Goal: Task Accomplishment & Management: Manage account settings

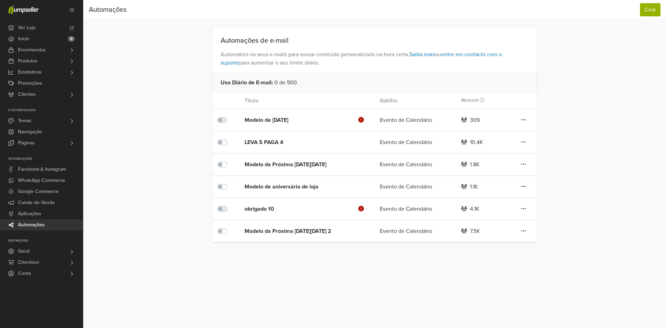
click at [256, 207] on div "obrigado 10 Esta automação possui passos inválidos." at bounding box center [298, 209] width 108 height 8
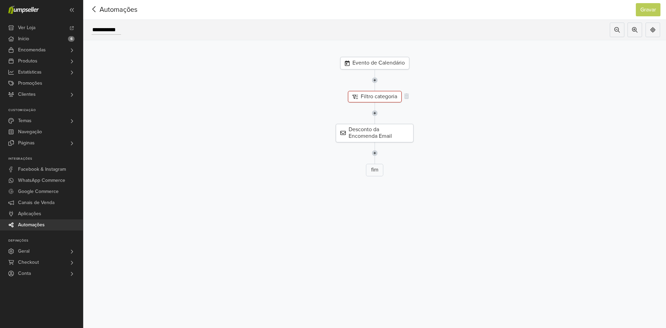
click at [381, 100] on div "Filtro categoria" at bounding box center [375, 96] width 54 height 11
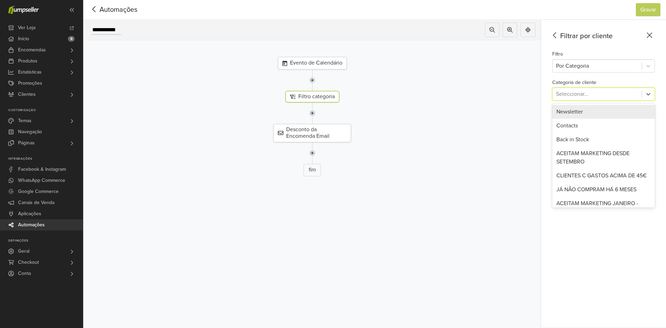
click at [577, 91] on div at bounding box center [597, 94] width 82 height 10
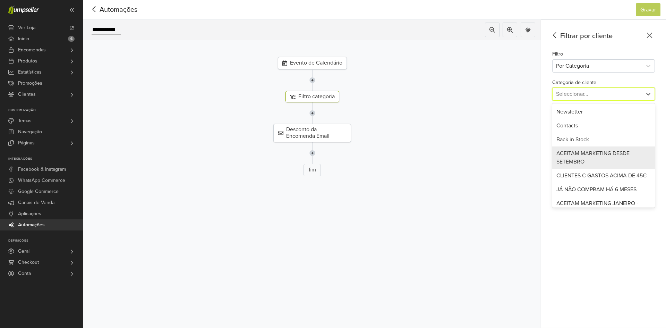
scroll to position [85, 0]
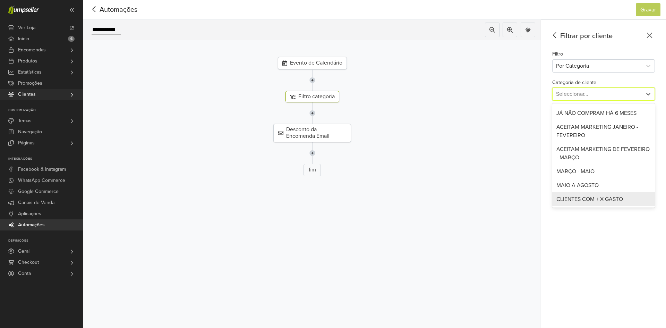
click at [59, 90] on link "Clientes" at bounding box center [41, 94] width 83 height 11
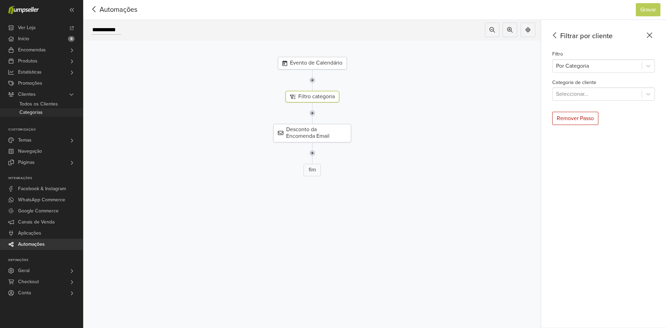
click at [42, 110] on span "Categorias" at bounding box center [30, 112] width 23 height 8
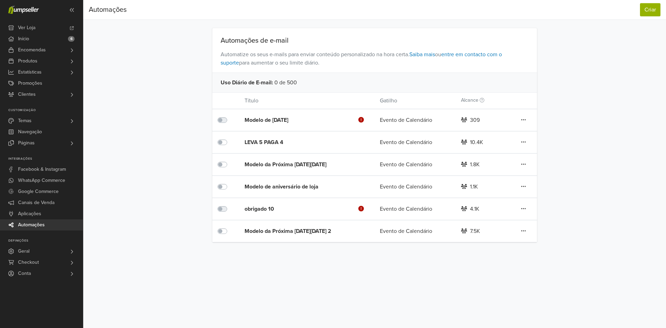
click at [266, 207] on div "obrigado 10 Esta automação possui passos inválidos." at bounding box center [298, 209] width 108 height 8
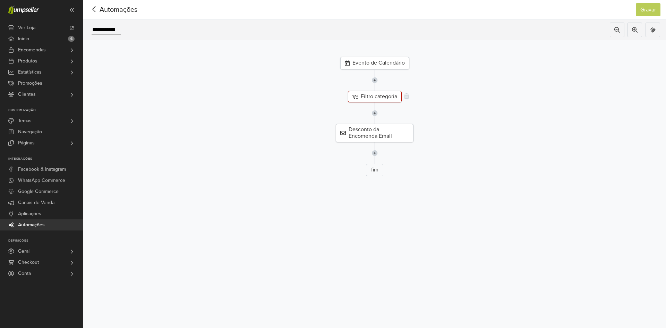
click at [367, 93] on div "Filtro categoria" at bounding box center [375, 96] width 54 height 11
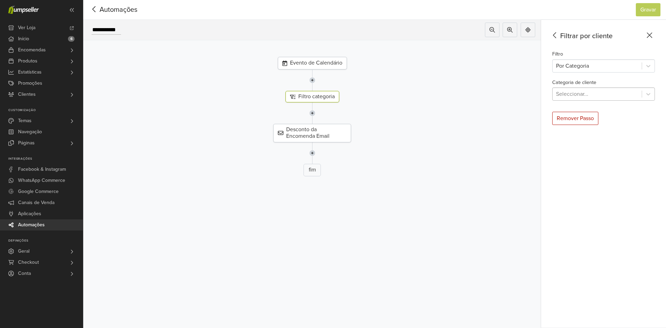
click at [602, 95] on div at bounding box center [597, 94] width 82 height 10
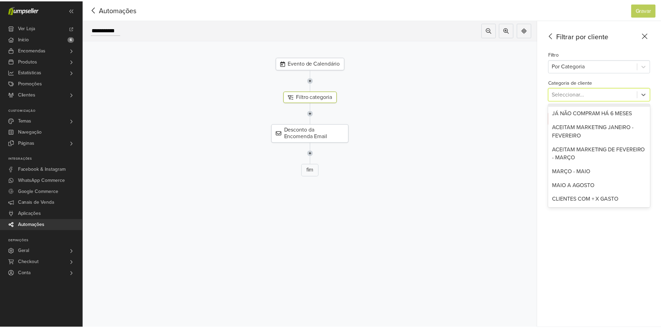
scroll to position [85, 0]
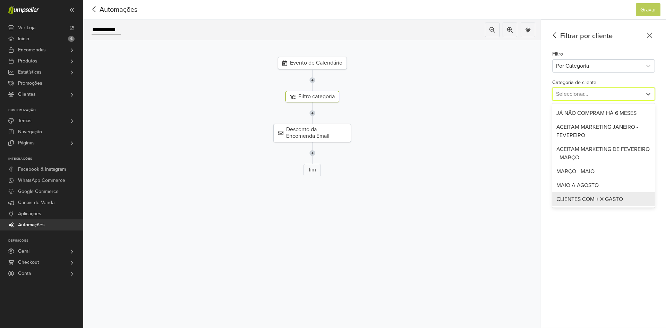
click at [581, 198] on div "CLIENTES COM + X GASTO" at bounding box center [603, 199] width 103 height 14
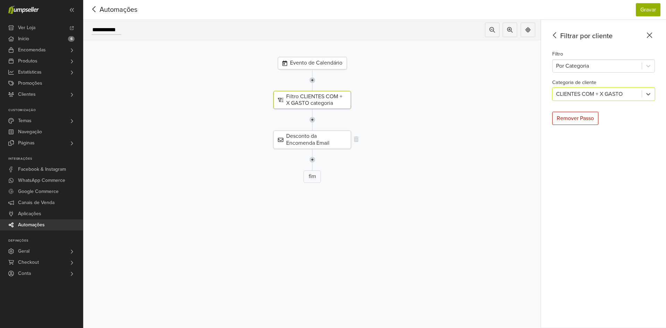
click at [335, 140] on div "Desconto da Encomenda Email" at bounding box center [312, 139] width 78 height 18
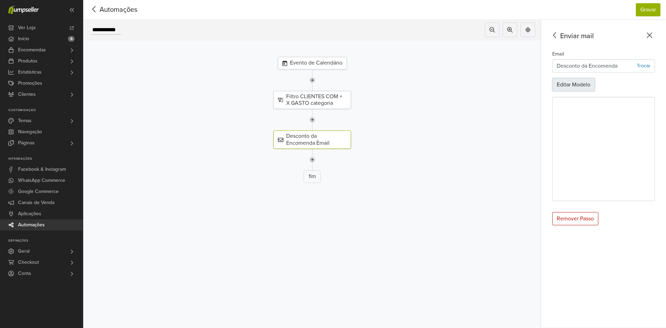
click at [586, 85] on button "Editar Modelo" at bounding box center [573, 84] width 43 height 13
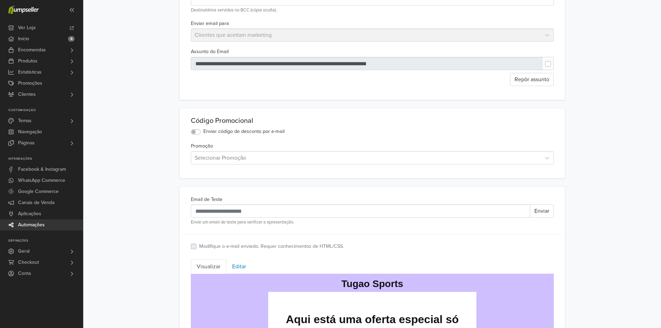
scroll to position [73, 0]
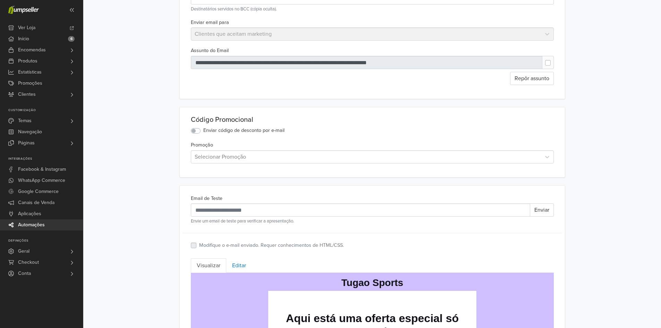
click at [203, 132] on label "Enviar código de desconto por e-mail" at bounding box center [243, 131] width 81 height 8
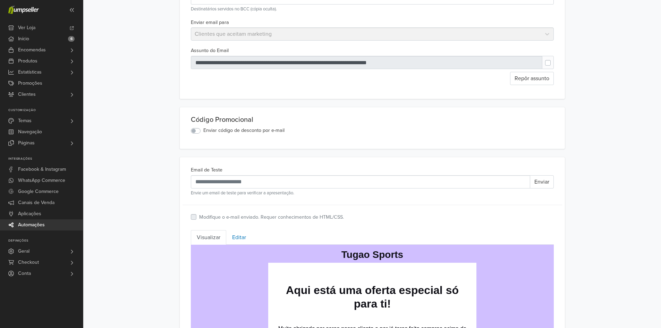
click at [203, 131] on label "Enviar código de desconto por e-mail" at bounding box center [243, 131] width 81 height 8
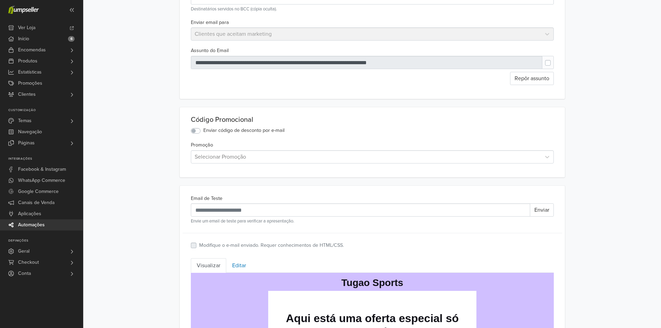
click at [203, 131] on label "Enviar código de desconto por e-mail" at bounding box center [243, 131] width 81 height 8
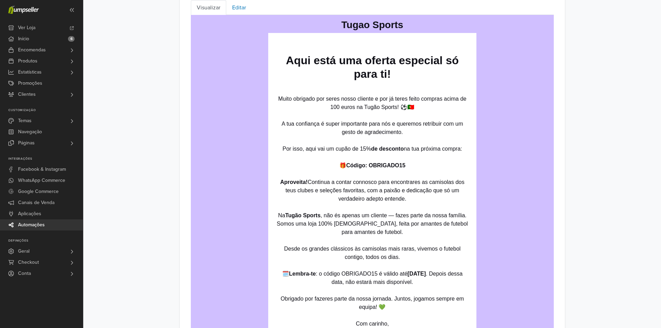
scroll to position [301, 0]
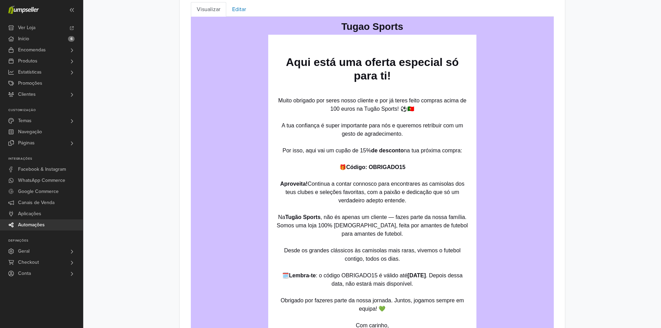
click at [407, 277] on strong "[DATE]" at bounding box center [416, 275] width 18 height 6
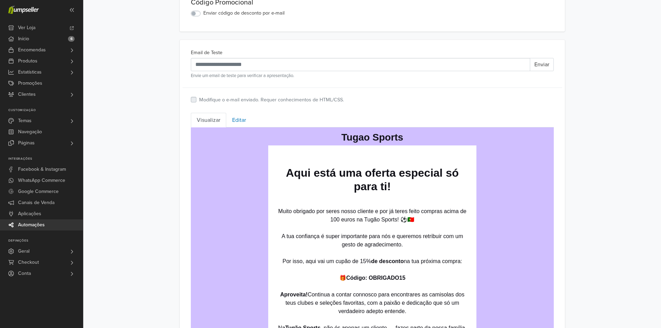
scroll to position [190, 0]
click at [243, 118] on link "Editar" at bounding box center [239, 120] width 26 height 15
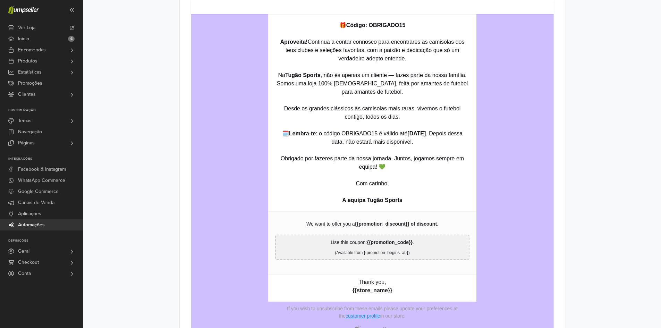
scroll to position [458, 0]
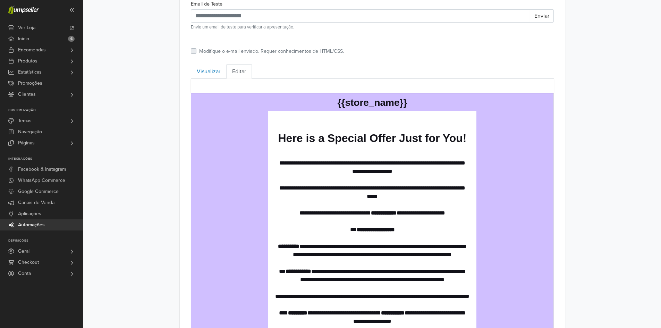
click at [404, 115] on td "**********" at bounding box center [372, 308] width 208 height 397
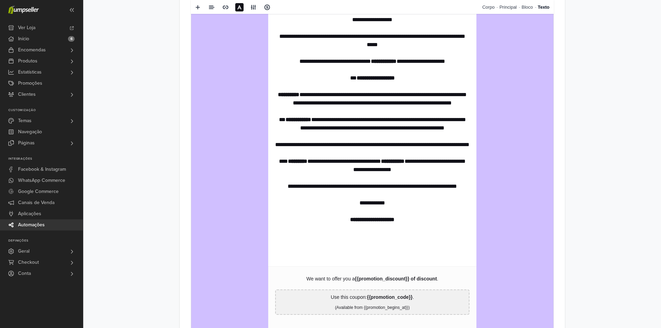
scroll to position [397, 0]
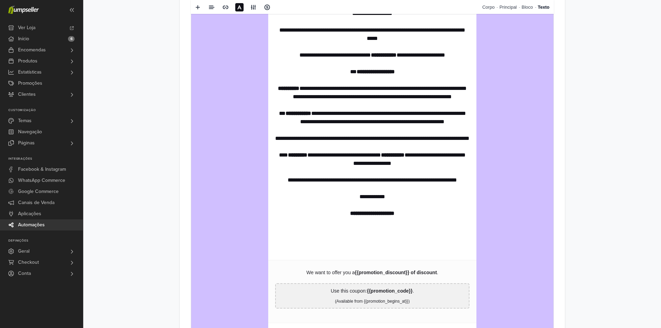
click at [404, 157] on strong "**********" at bounding box center [392, 154] width 24 height 5
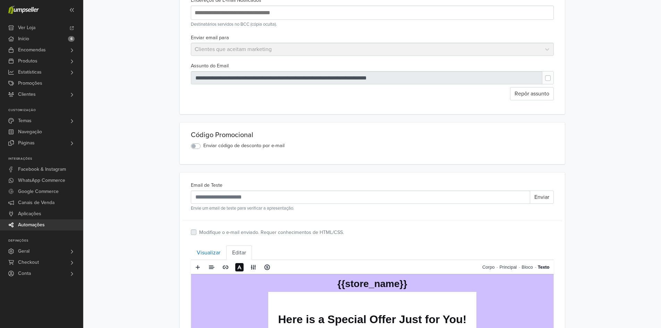
scroll to position [0, 0]
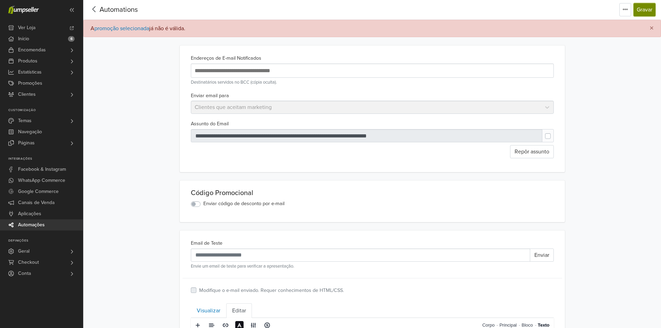
click at [648, 11] on button "Gravar" at bounding box center [644, 9] width 22 height 13
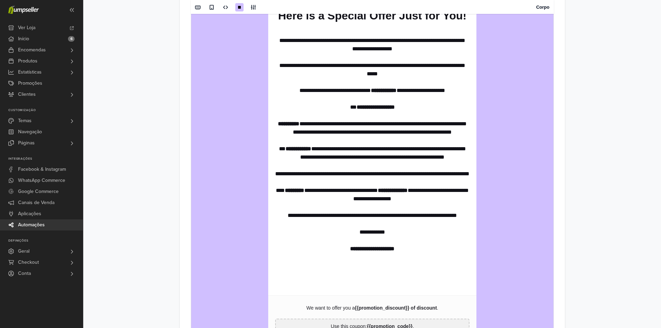
scroll to position [370, 0]
click at [407, 192] on strong "**********" at bounding box center [392, 189] width 30 height 5
click at [487, 169] on td "**********" at bounding box center [372, 203] width 362 height 467
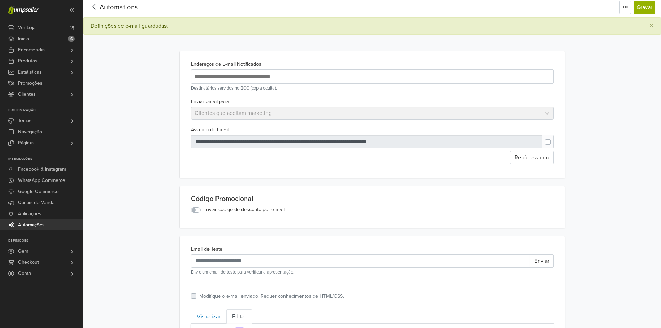
scroll to position [0, 0]
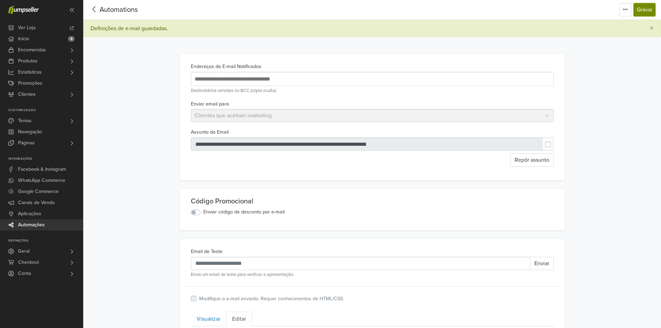
click at [649, 7] on button "Gravar" at bounding box center [644, 9] width 22 height 13
click at [651, 8] on button "Gravar" at bounding box center [644, 9] width 22 height 13
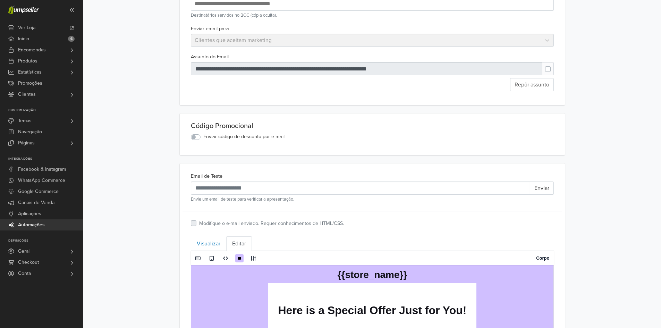
scroll to position [79, 0]
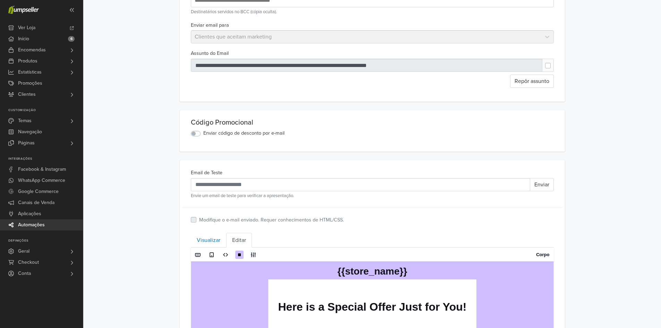
click at [203, 132] on label "Enviar código de desconto por e-mail" at bounding box center [243, 133] width 81 height 8
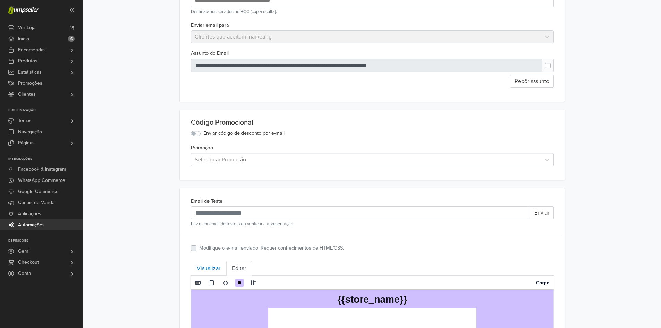
click at [232, 156] on div at bounding box center [366, 160] width 343 height 10
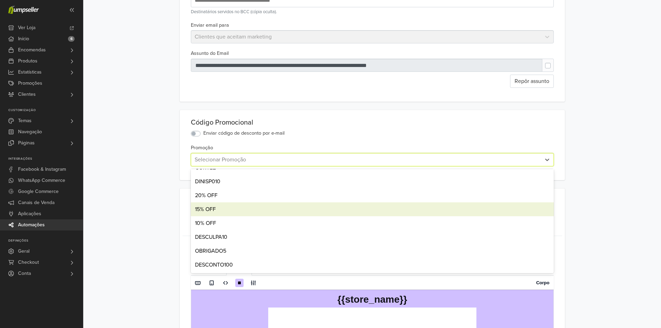
scroll to position [0, 0]
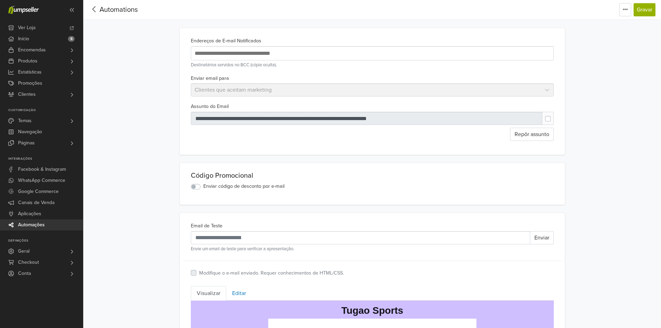
click at [194, 183] on div "Código Promocional Enviar código de desconto por e-mail" at bounding box center [372, 180] width 368 height 19
click at [203, 186] on label "Enviar código de desconto por e-mail" at bounding box center [243, 186] width 81 height 8
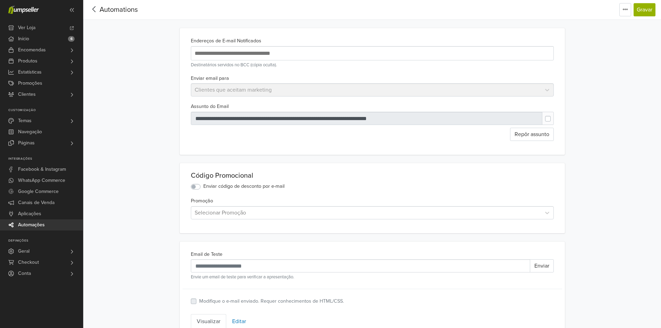
click at [224, 214] on div at bounding box center [366, 213] width 343 height 10
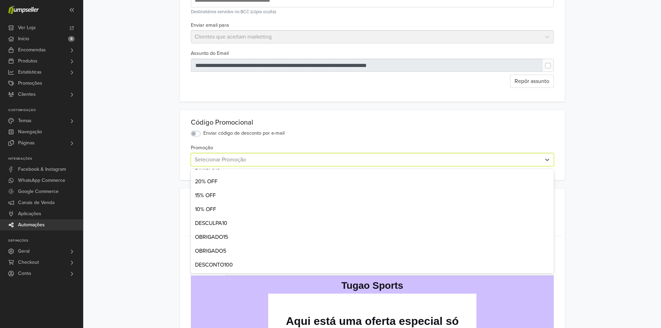
scroll to position [53, 0]
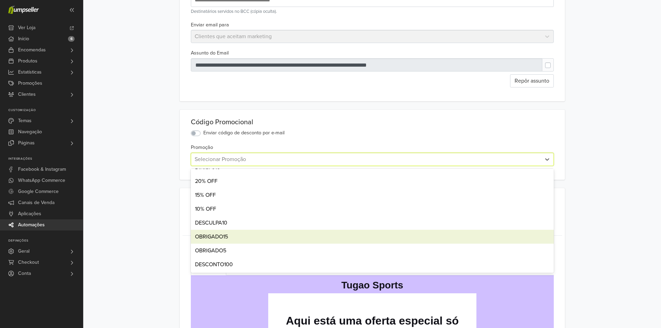
click at [198, 236] on div "OBRIGADO15" at bounding box center [372, 237] width 363 height 14
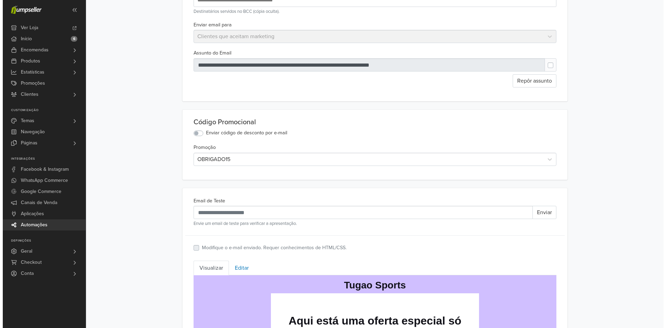
scroll to position [0, 0]
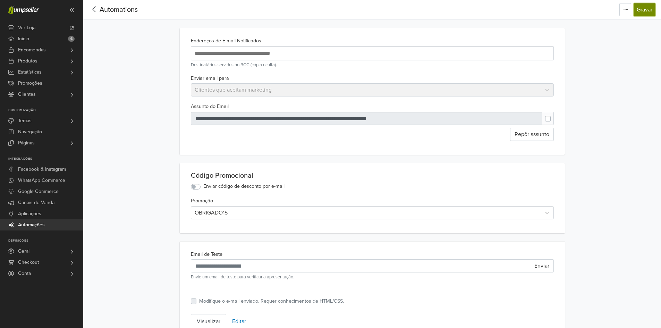
click at [648, 8] on button "Gravar" at bounding box center [644, 9] width 22 height 13
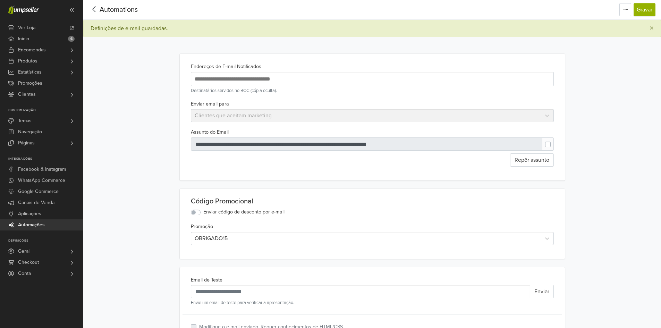
click at [131, 10] on span "Automations" at bounding box center [119, 10] width 38 height 8
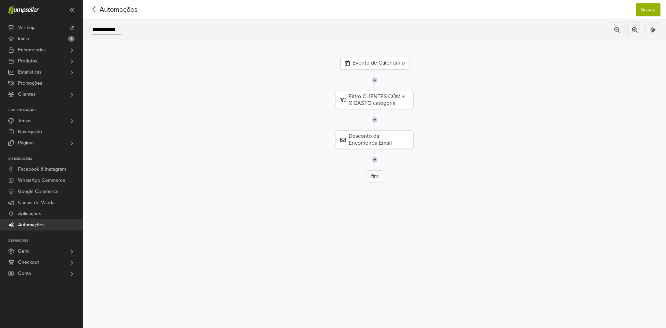
click at [396, 64] on div "Evento de Calendário" at bounding box center [374, 63] width 69 height 12
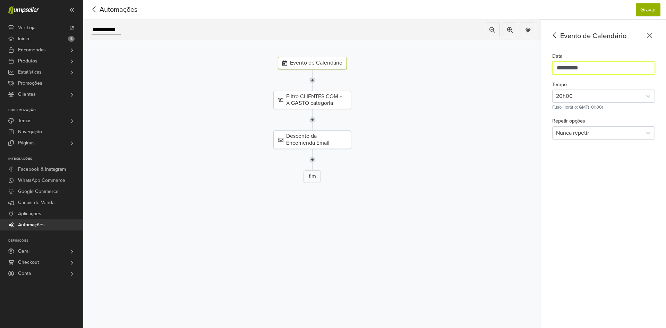
click at [605, 67] on input "**********" at bounding box center [603, 67] width 103 height 13
click at [642, 82] on span "Next Month" at bounding box center [642, 84] width 7 height 7
click at [582, 112] on div "5" at bounding box center [576, 111] width 12 height 14
type input "**********"
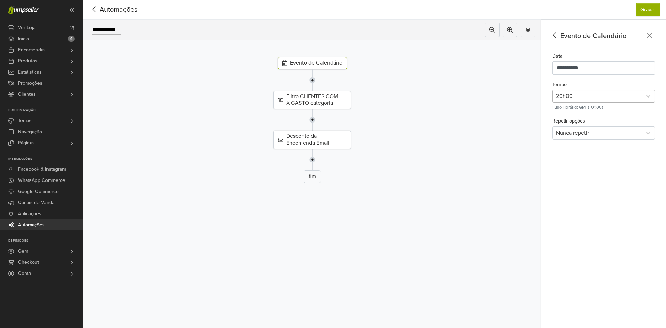
click at [574, 95] on div at bounding box center [597, 96] width 82 height 10
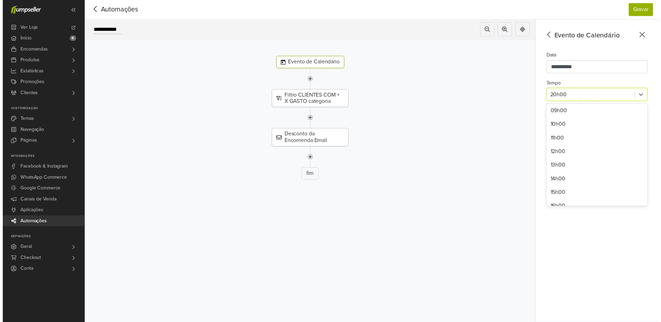
scroll to position [126, 0]
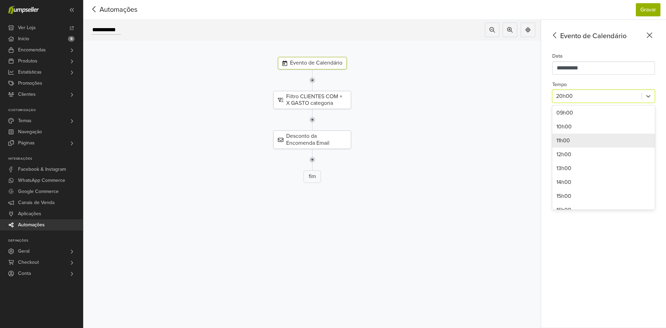
click at [580, 137] on div "11h00" at bounding box center [603, 140] width 103 height 14
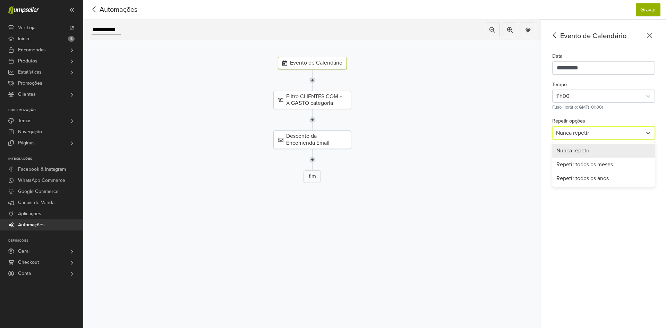
click at [581, 132] on div at bounding box center [597, 133] width 82 height 10
click at [587, 163] on div "Repetir todos os meses" at bounding box center [603, 164] width 103 height 14
click at [587, 163] on div "**********" at bounding box center [603, 174] width 125 height 308
click at [574, 135] on div at bounding box center [597, 133] width 82 height 10
click at [588, 150] on div "Nunca repetir" at bounding box center [603, 151] width 103 height 14
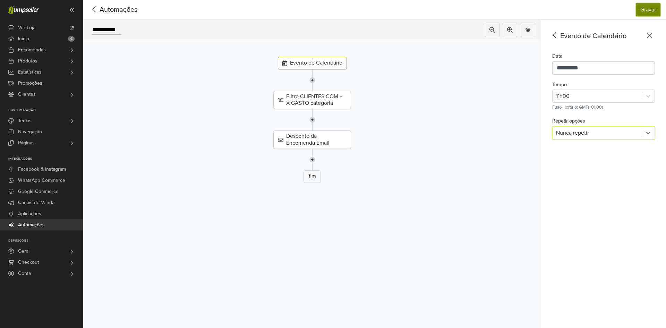
click at [646, 11] on button "Gravar" at bounding box center [648, 9] width 25 height 13
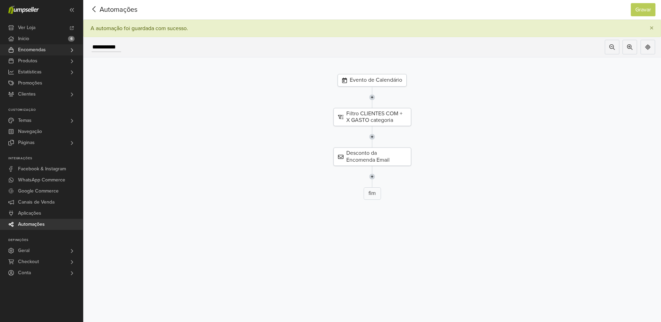
click at [63, 51] on link "Encomendas" at bounding box center [41, 49] width 83 height 11
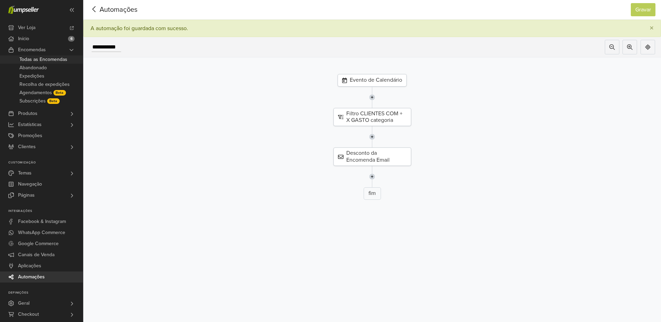
click at [47, 61] on span "Todas as Encomendas" at bounding box center [43, 59] width 48 height 8
